Goal: Find specific page/section: Find specific page/section

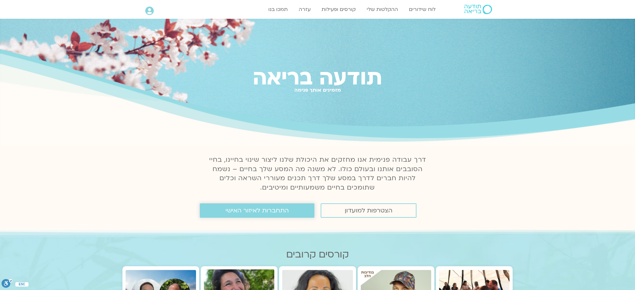
click at [243, 211] on span "התחברות לאיזור האישי" at bounding box center [257, 210] width 63 height 7
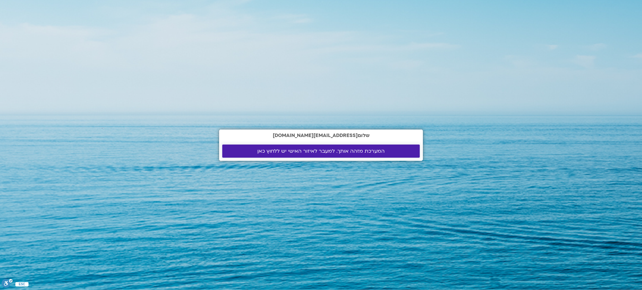
click at [349, 150] on span "המערכת מזהה אותך. למעבר לאיזור האישי יש ללחוץ כאן" at bounding box center [320, 152] width 127 height 6
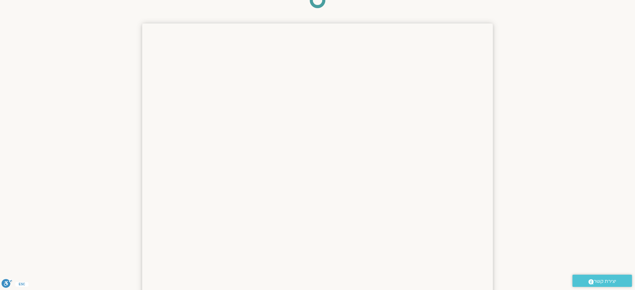
scroll to position [125, 0]
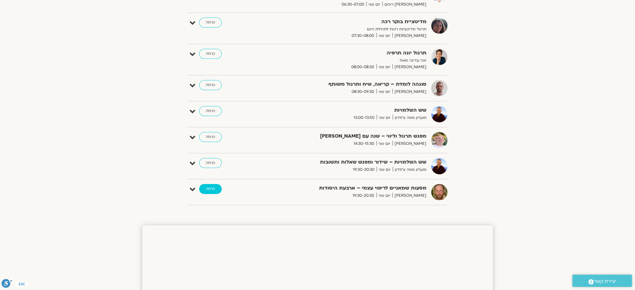
click at [206, 186] on link "כניסה" at bounding box center [210, 189] width 23 height 10
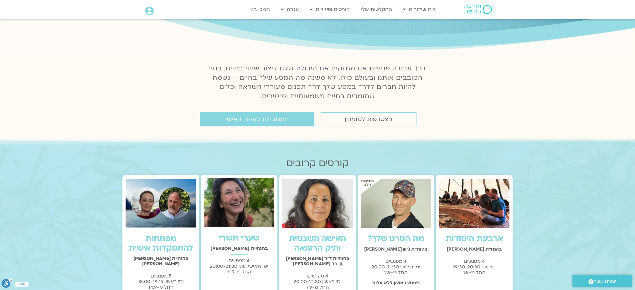
scroll to position [125, 0]
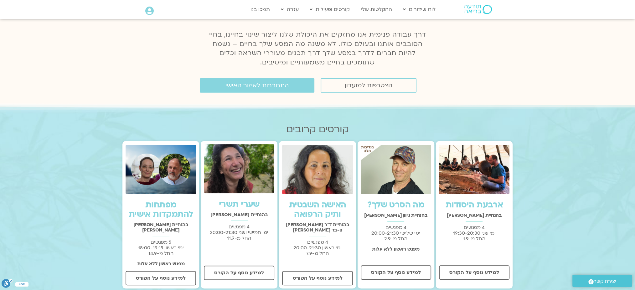
click at [470, 193] on img at bounding box center [474, 170] width 71 height 50
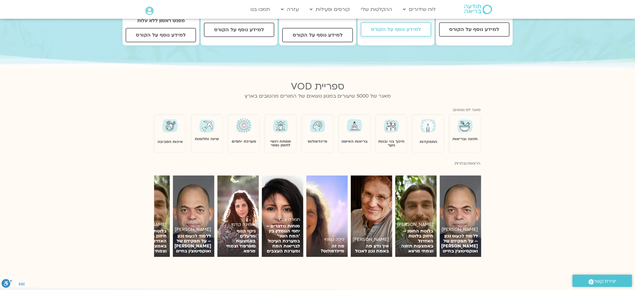
scroll to position [376, 0]
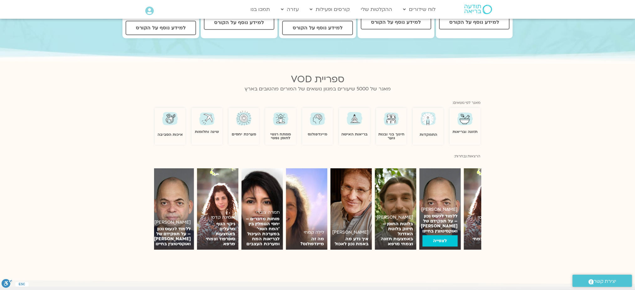
drag, startPoint x: 228, startPoint y: 183, endPoint x: 435, endPoint y: 174, distance: 207.0
click at [435, 174] on img at bounding box center [440, 209] width 41 height 81
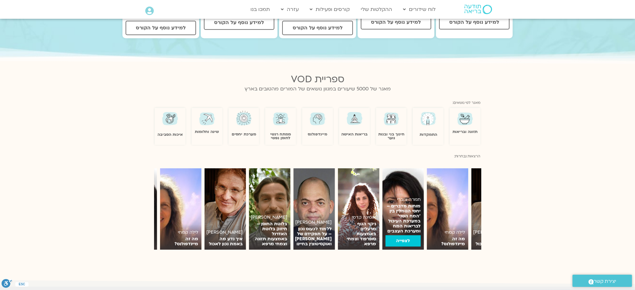
drag, startPoint x: 265, startPoint y: 180, endPoint x: 419, endPoint y: 180, distance: 153.9
click at [414, 180] on div "אומינה קדמי ניקוי הגוף מרעלים באמצעות סופרפוד וצמחי מרפא לצפייה תמיר אשמן ללמוד…" at bounding box center [459, 209] width 909 height 81
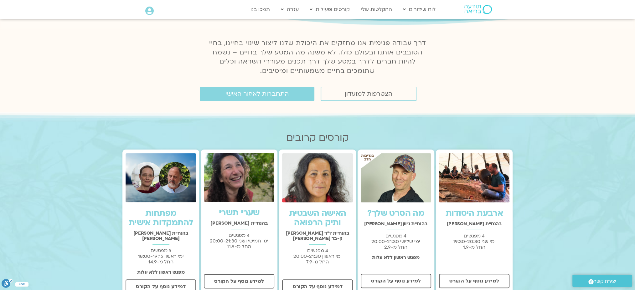
scroll to position [0, 0]
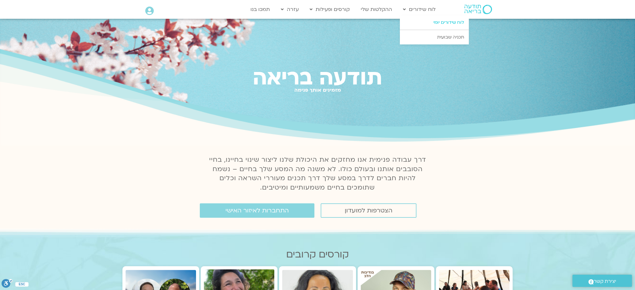
click at [432, 20] on link "לוח שידורים יומי" at bounding box center [434, 22] width 69 height 14
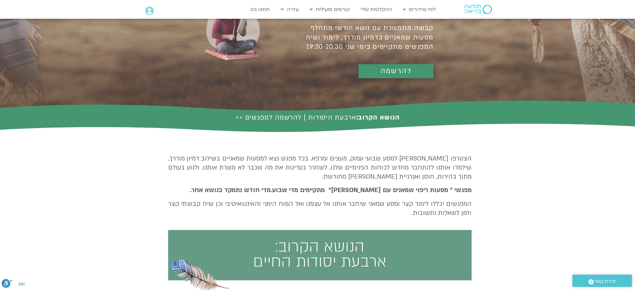
scroll to position [83, 0]
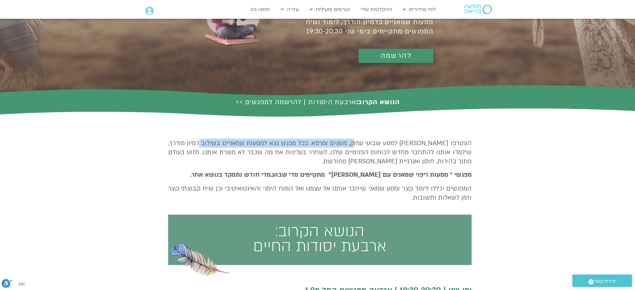
drag, startPoint x: 366, startPoint y: 142, endPoint x: 213, endPoint y: 143, distance: 152.9
click at [214, 143] on span "הצטרפו אלינו למסע שבועי עמוק, מעצים ומרפא. בכל מפגש נצא למסעות שמאניים בשילוב ד…" at bounding box center [320, 152] width 304 height 27
drag, startPoint x: 329, startPoint y: 151, endPoint x: 411, endPoint y: 160, distance: 82.1
click at [376, 152] on span "הצטרפו אלינו למסע שבועי עמוק, מעצים ומרפא. בכל מפגש נצא למסעות שמאניים בשילוב ד…" at bounding box center [320, 152] width 304 height 27
drag, startPoint x: 386, startPoint y: 172, endPoint x: 346, endPoint y: 172, distance: 40.1
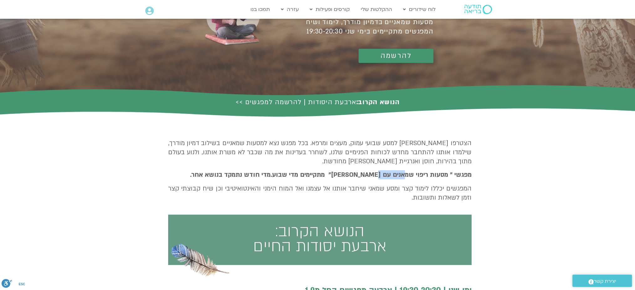
click at [367, 172] on b "מפגשי ״ מסעות ריפוי שמאנים עם תומר פיין״ מתקיימים מדי שבוע." at bounding box center [371, 175] width 201 height 8
drag, startPoint x: 314, startPoint y: 173, endPoint x: 270, endPoint y: 173, distance: 43.9
click at [273, 173] on p "מפגשי ״ מסעות ריפוי שמאנים עם תומר פיין״ מתקיימים מדי שבוע. מדי חודש נתמקד בנוש…" at bounding box center [320, 174] width 304 height 9
drag, startPoint x: 300, startPoint y: 150, endPoint x: 351, endPoint y: 150, distance: 51.4
click at [348, 150] on span "הצטרפו אלינו למסע שבועי עמוק, מעצים ומרפא. בכל מפגש נצא למסעות שמאניים בשילוב ד…" at bounding box center [320, 152] width 304 height 27
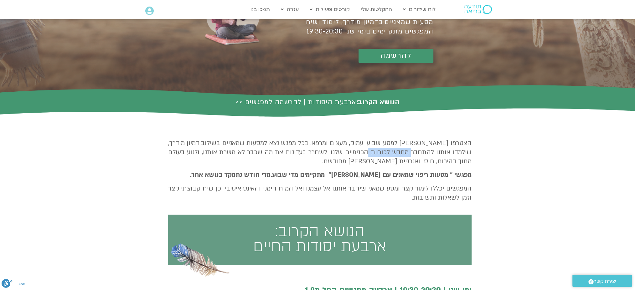
drag, startPoint x: 404, startPoint y: 151, endPoint x: 430, endPoint y: 151, distance: 26.0
click at [430, 151] on span "הצטרפו אלינו למסע שבועי עמוק, מעצים ומרפא. בכל מפגש נצא למסעות שמאניים בשילוב ד…" at bounding box center [320, 152] width 304 height 27
drag, startPoint x: 412, startPoint y: 169, endPoint x: 370, endPoint y: 173, distance: 41.5
click at [372, 173] on div "הצטרפו אלינו למסע שבועי עמוק, מעצים ומרפא. בכל מפגש נצא למסעות שמאניים בשילוב ד…" at bounding box center [320, 171] width 304 height 64
drag, startPoint x: 334, startPoint y: 173, endPoint x: 274, endPoint y: 172, distance: 59.9
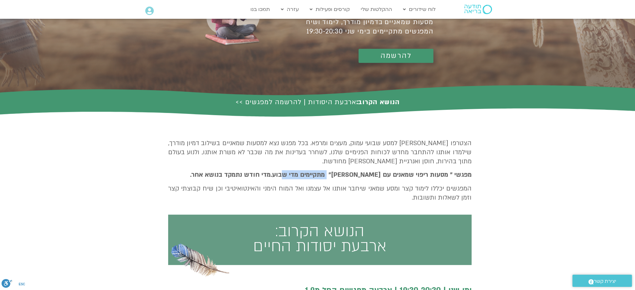
click at [285, 173] on p "מפגשי ״ מסעות ריפוי שמאנים עם תומר פיין״ מתקיימים מדי שבוע. מדי חודש נתמקד בנוש…" at bounding box center [320, 174] width 304 height 9
drag, startPoint x: 241, startPoint y: 172, endPoint x: 223, endPoint y: 172, distance: 17.9
click at [224, 172] on b "מדי חודש נתמקד בנושא אחר." at bounding box center [230, 175] width 81 height 8
drag, startPoint x: 334, startPoint y: 172, endPoint x: 405, endPoint y: 173, distance: 70.5
click at [399, 173] on b "מפגשי ״ מסעות ריפוי שמאנים עם תומר פיין״ מתקיימים מדי שבוע." at bounding box center [371, 175] width 201 height 8
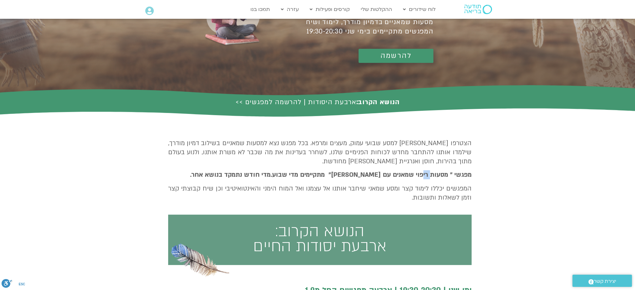
click at [429, 177] on b "מפגשי ״ מסעות ריפוי שמאנים עם תומר פיין״ מתקיימים מדי שבוע." at bounding box center [371, 175] width 201 height 8
drag, startPoint x: 389, startPoint y: 186, endPoint x: 336, endPoint y: 185, distance: 53.3
click at [350, 186] on span "המפגשים יכללו לימוד קצר ומסע שמאני שיחבר אותנו אל עצמנו ואל המוח הימני והאינטוא…" at bounding box center [320, 194] width 304 height 18
drag, startPoint x: 272, startPoint y: 179, endPoint x: 264, endPoint y: 177, distance: 8.5
click at [268, 178] on div "הצטרפו אלינו למסע שבועי עמוק, מעצים ומרפא. בכל מפגש נצא למסעות שמאניים בשילוב ד…" at bounding box center [320, 171] width 304 height 64
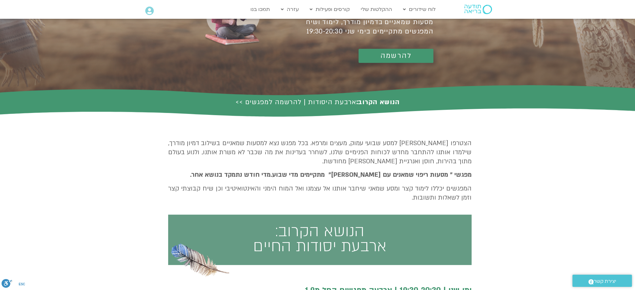
drag, startPoint x: 319, startPoint y: 163, endPoint x: 367, endPoint y: 155, distance: 48.0
click at [329, 163] on p "הצטרפו אלינו למסע שבועי עמוק, מעצים ומרפא. בכל מפגש נצא למסעות שמאניים בשילוב ד…" at bounding box center [320, 152] width 304 height 27
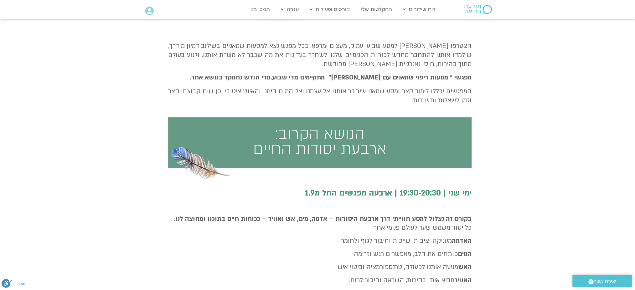
scroll to position [209, 0]
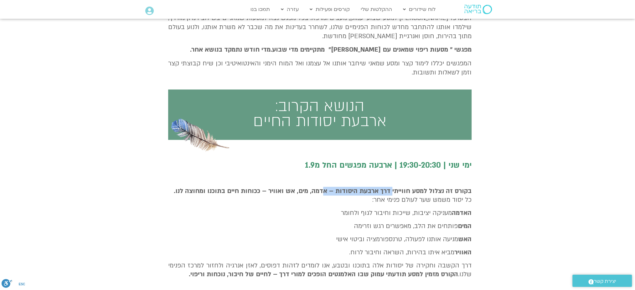
drag, startPoint x: 349, startPoint y: 191, endPoint x: 308, endPoint y: 191, distance: 41.4
click at [315, 191] on strong "בקורס זה נצלול למסע חווייתי דרך ארבעת היסודות – אדמה, מים, אש ואוויר – ככוחות ח…" at bounding box center [323, 191] width 298 height 8
drag, startPoint x: 219, startPoint y: 191, endPoint x: 213, endPoint y: 191, distance: 5.3
click at [214, 191] on strong "בקורס זה נצלול למסע חווייתי דרך ארבעת היסודות – אדמה, מים, אש ואוויר – ככוחות ח…" at bounding box center [323, 191] width 298 height 8
drag, startPoint x: 380, startPoint y: 191, endPoint x: 446, endPoint y: 193, distance: 65.9
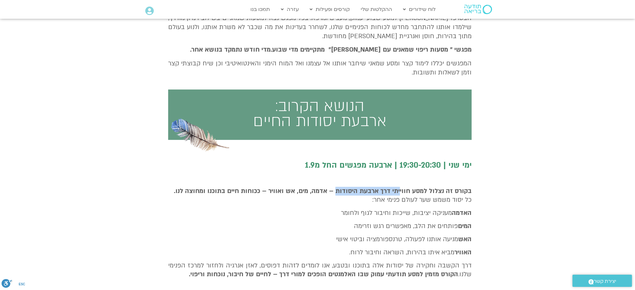
click at [421, 191] on strong "בקורס זה נצלול למסע חווייתי דרך ארבעת היסודות – אדמה, מים, אש ואוויר – ככוחות ח…" at bounding box center [323, 191] width 298 height 8
drag, startPoint x: 434, startPoint y: 202, endPoint x: 414, endPoint y: 204, distance: 20.1
click at [422, 203] on p "בקורס זה נצלול למסע חווייתי דרך ארבעת היסודות – אדמה, מים, אש ואוויר – ככוחות ח…" at bounding box center [320, 195] width 304 height 17
click at [350, 215] on p "האדמה מעניקה יציבות, שייכות וחיבור לגוף ולחומר" at bounding box center [320, 213] width 304 height 9
drag, startPoint x: 424, startPoint y: 212, endPoint x: 470, endPoint y: 219, distance: 46.8
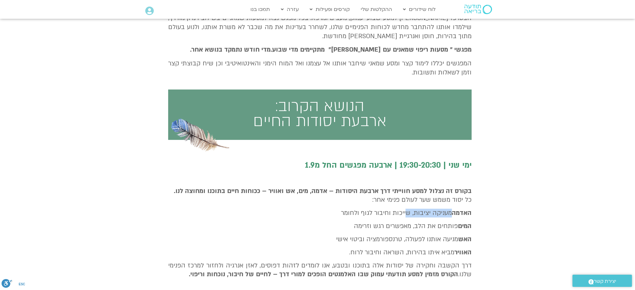
click at [470, 218] on div "בקורס זה נצלול למסע חווייתי דרך ארבעת היסודות – אדמה, מים, אש ואוויר – ככוחות ח…" at bounding box center [320, 233] width 304 height 92
drag, startPoint x: 438, startPoint y: 227, endPoint x: 404, endPoint y: 228, distance: 34.2
click at [410, 227] on p "המים פותחים את הלב, מאפשרים רגש וזרימה" at bounding box center [320, 226] width 304 height 9
drag, startPoint x: 412, startPoint y: 246, endPoint x: 436, endPoint y: 261, distance: 27.6
click at [444, 251] on div "בקורס זה נצלול למסע חווייתי דרך ארבעת היסודות – אדמה, מים, אש ואוויר – ככוחות ח…" at bounding box center [320, 233] width 304 height 92
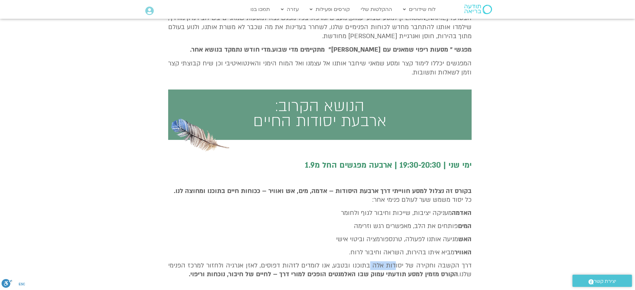
drag, startPoint x: 390, startPoint y: 267, endPoint x: 356, endPoint y: 264, distance: 33.4
click at [361, 264] on p "דרך הקשבה וחקירה של יסודות אלה בתוכנו ובטבע, אנו לומדים לזהות דפוסים, לאזן אנרג…" at bounding box center [320, 270] width 304 height 17
drag, startPoint x: 310, startPoint y: 264, endPoint x: 246, endPoint y: 265, distance: 63.9
click at [262, 264] on p "דרך הקשבה וחקירה של יסודות אלה בתוכנו ובטבע, אנו לומדים לזהות דפוסים, לאזן אנרג…" at bounding box center [320, 270] width 304 height 17
click at [220, 267] on p "דרך הקשבה וחקירה של יסודות אלה בתוכנו ובטבע, אנו לומדים לזהות דפוסים, לאזן אנרג…" at bounding box center [320, 270] width 304 height 17
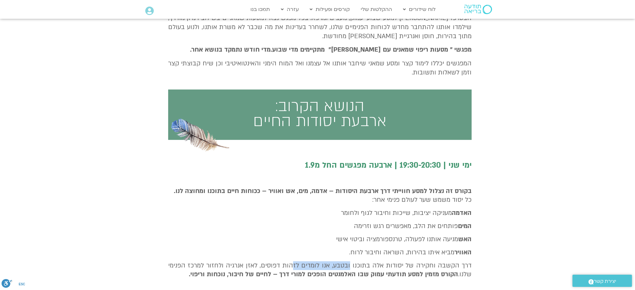
drag, startPoint x: 346, startPoint y: 266, endPoint x: 357, endPoint y: 266, distance: 10.3
click at [356, 266] on p "דרך הקשבה וחקירה של יסודות אלה בתוכנו ובטבע, אנו לומדים לזהות דפוסים, לאזן אנרג…" at bounding box center [320, 270] width 304 height 17
drag, startPoint x: 338, startPoint y: 276, endPoint x: 283, endPoint y: 270, distance: 56.1
click at [298, 272] on strong "הקורס מזמין למסע תודעתי עמוק שבו האלמנטים הופכים למורי דרך – לחיים של חיבור, נו…" at bounding box center [323, 274] width 269 height 8
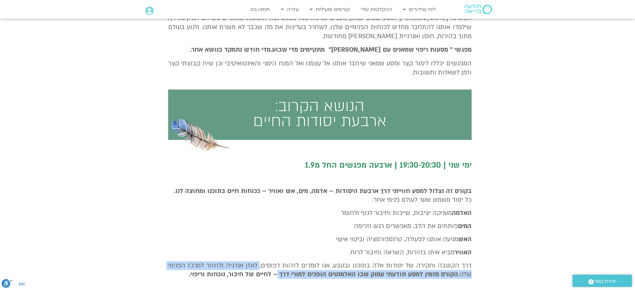
click at [244, 266] on p "דרך הקשבה וחקירה של יסודות אלה בתוכנו ובטבע, אנו לומדים לזהות דפוסים, לאזן אנרג…" at bounding box center [320, 270] width 304 height 17
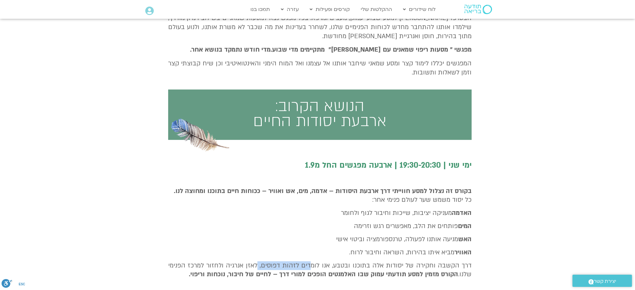
drag, startPoint x: 274, startPoint y: 263, endPoint x: 310, endPoint y: 267, distance: 36.0
click at [310, 267] on p "דרך הקשבה וחקירה של יסודות אלה בתוכנו ובטבע, אנו לומדים לזהות דפוסים, לאזן אנרג…" at bounding box center [320, 270] width 304 height 17
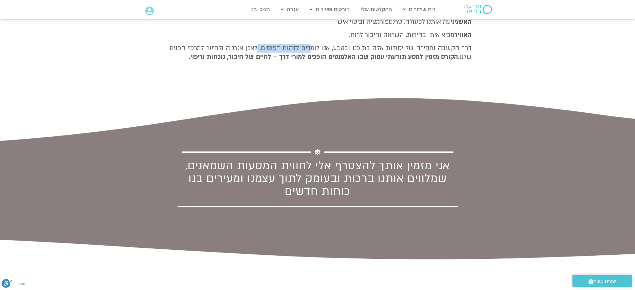
scroll to position [0, 0]
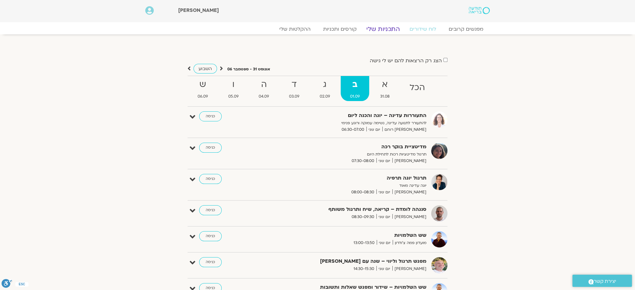
click at [391, 28] on link "התכניות שלי" at bounding box center [383, 29] width 49 height 8
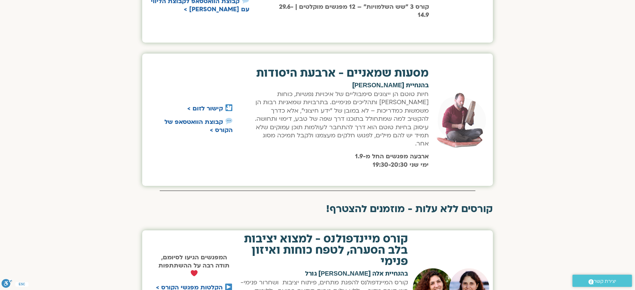
scroll to position [376, 0]
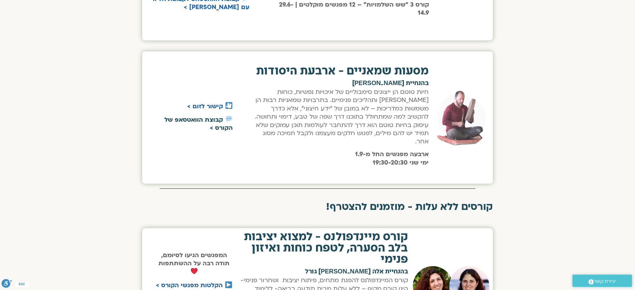
click at [205, 116] on link "קבוצת הוואטסאפ של הקורס >" at bounding box center [199, 124] width 68 height 16
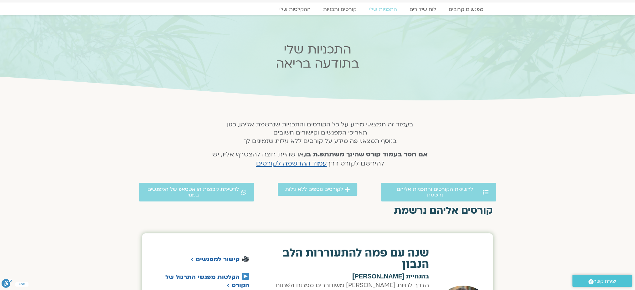
scroll to position [0, 0]
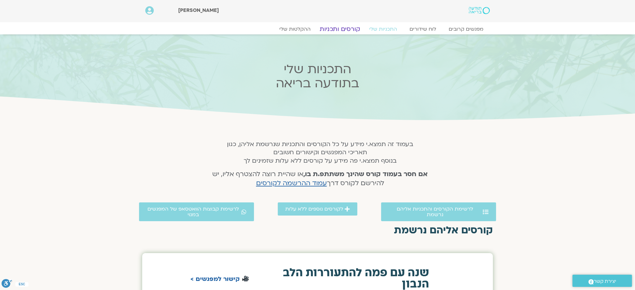
click at [347, 28] on link "קורסים ותכניות" at bounding box center [339, 29] width 55 height 8
